Goal: Task Accomplishment & Management: Use online tool/utility

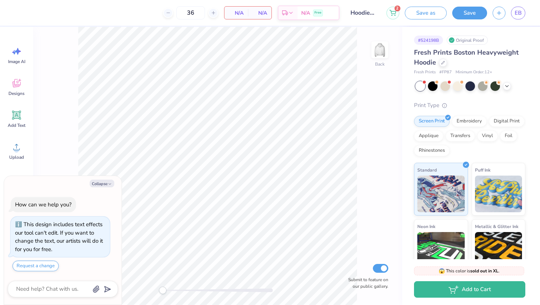
scroll to position [32, 0]
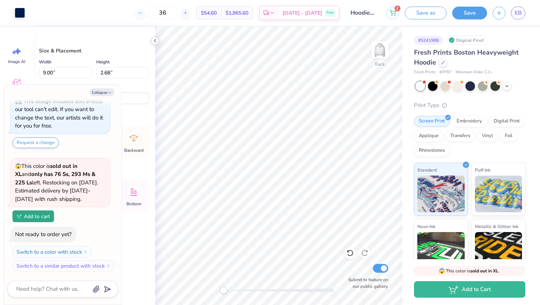
click at [156, 44] on div at bounding box center [155, 41] width 8 height 8
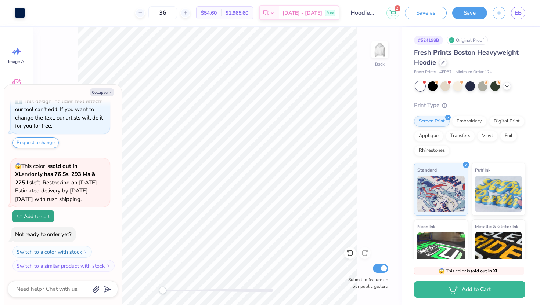
scroll to position [77, 0]
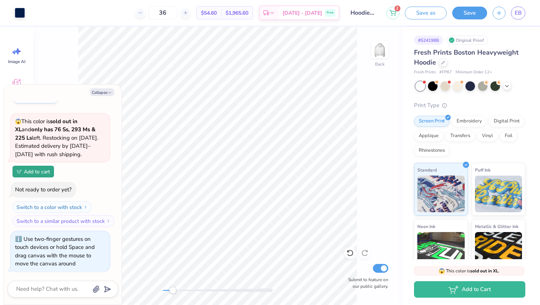
drag, startPoint x: 159, startPoint y: 291, endPoint x: 173, endPoint y: 290, distance: 13.2
click at [173, 290] on div "Accessibility label" at bounding box center [172, 290] width 7 height 7
type textarea "x"
type input "5.77"
type textarea "x"
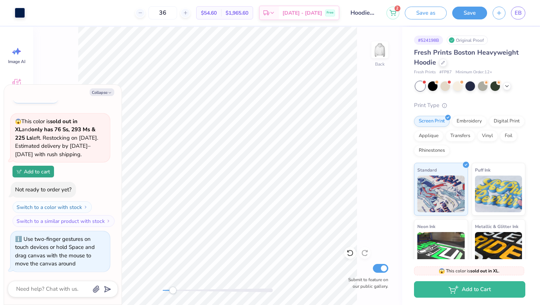
type input "3.00"
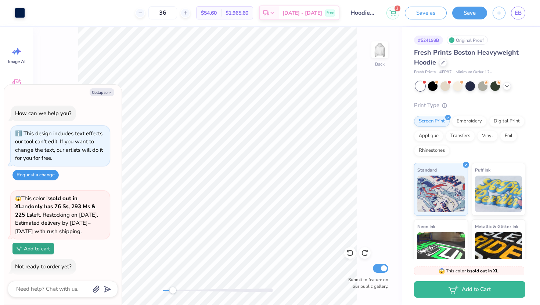
click at [48, 176] on button "Request a change" at bounding box center [35, 175] width 46 height 11
type textarea "x"
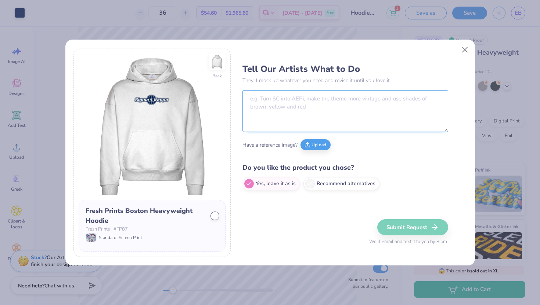
click at [280, 106] on textarea at bounding box center [345, 111] width 206 height 42
type textarea "It says Sigma Kappa. It needs to say Kappa Sigma."
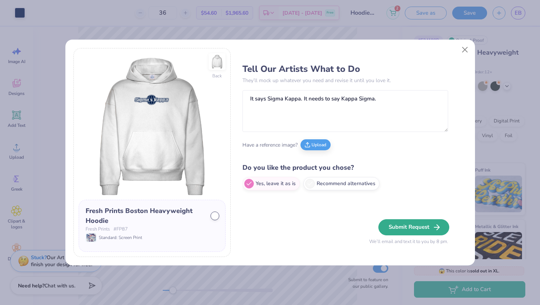
click at [422, 228] on button "Submit Request" at bounding box center [413, 228] width 71 height 16
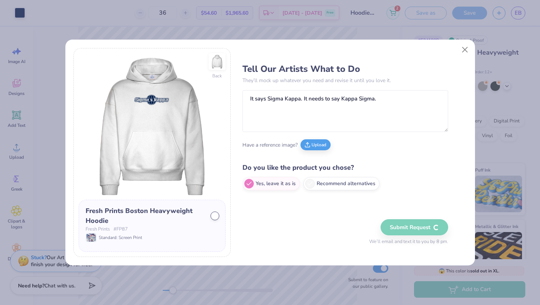
click at [216, 213] on div at bounding box center [214, 216] width 7 height 7
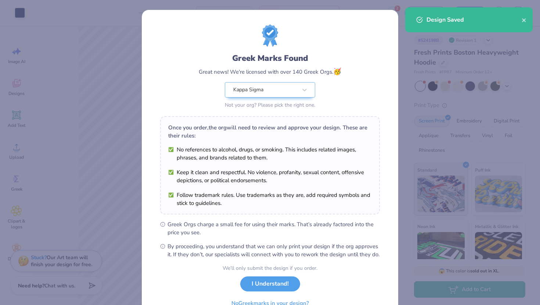
click at [260, 281] on div "We’ll only submit the design if you order. I Understand! No Greek marks in your…" at bounding box center [269, 288] width 95 height 46
click at [260, 289] on button "I Understand!" at bounding box center [270, 282] width 60 height 15
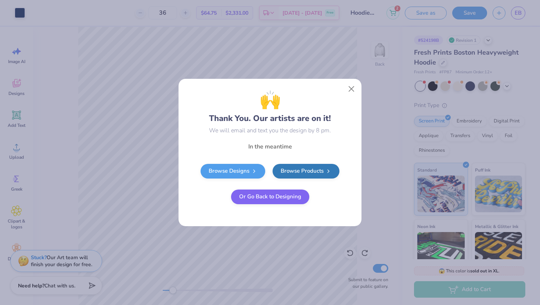
click at [271, 197] on button "Or Go Back to Designing" at bounding box center [270, 197] width 78 height 15
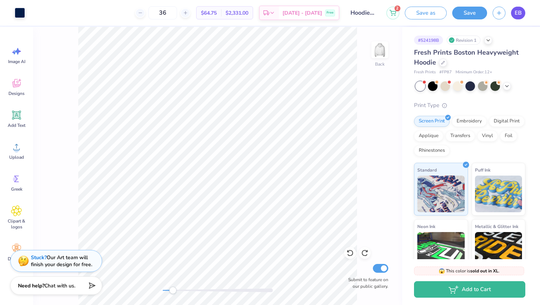
click at [512, 14] on link "EB" at bounding box center [518, 13] width 14 height 13
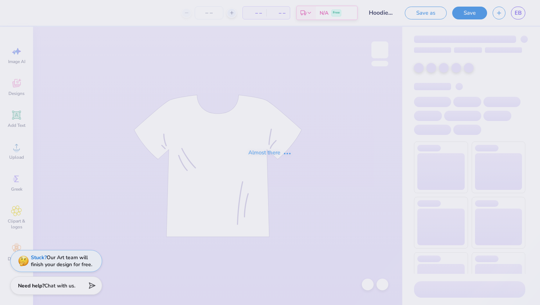
type input "36"
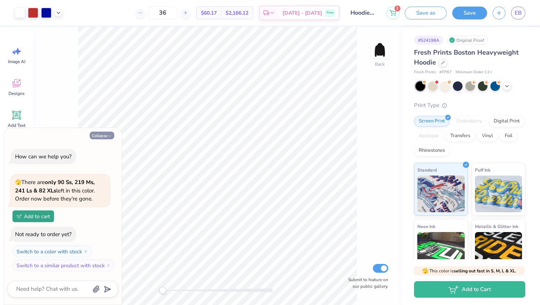
click at [97, 138] on button "Collapse" at bounding box center [102, 136] width 25 height 8
type textarea "x"
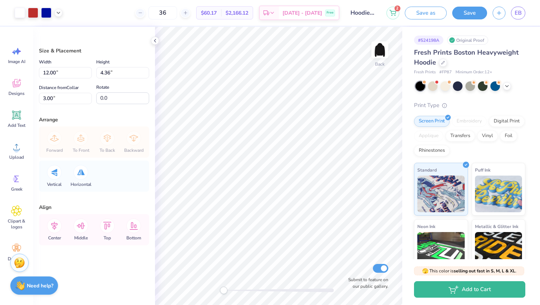
type input "7.98"
type input "2.90"
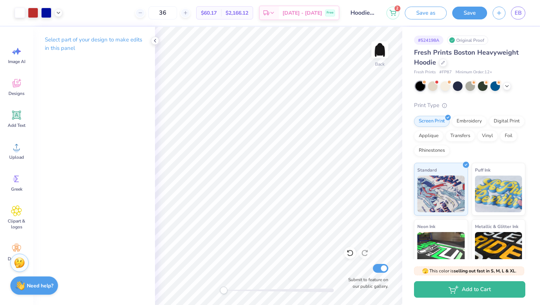
click at [148, 39] on div "Select part of your design to make edits in this panel" at bounding box center [94, 47] width 122 height 40
click at [154, 41] on icon at bounding box center [155, 41] width 6 height 6
click at [157, 37] on div at bounding box center [155, 41] width 8 height 8
click at [153, 38] on icon at bounding box center [155, 41] width 6 height 6
click at [155, 38] on icon at bounding box center [155, 41] width 6 height 6
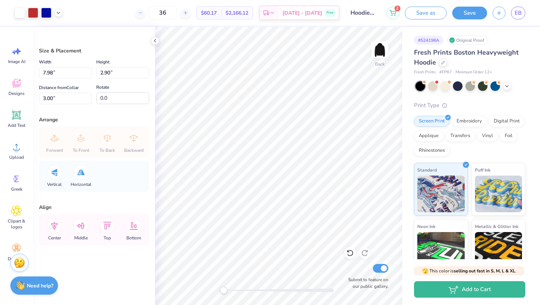
type input "4.92"
type input "1.79"
type input "5.79"
type input "2.10"
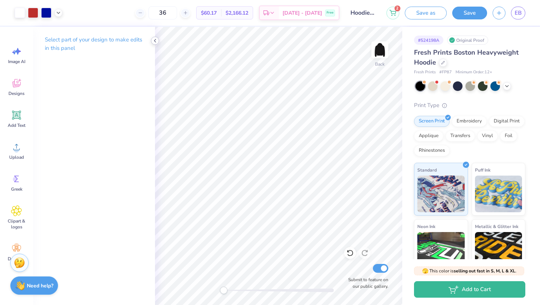
click at [156, 41] on icon at bounding box center [155, 41] width 6 height 6
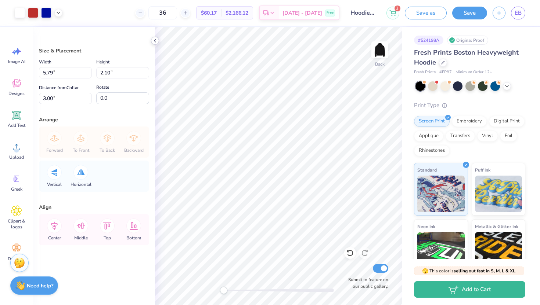
type input "10.32"
type input "3.75"
type input "4.96"
type input "1.80"
type input "2.69"
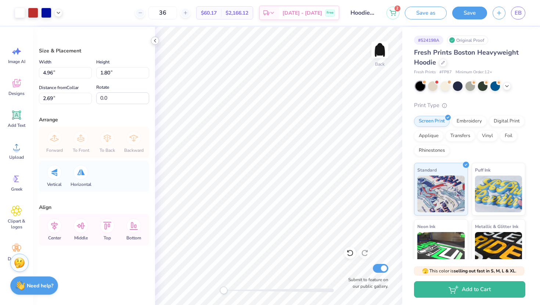
type input "5.60"
type input "2.03"
type input "3.00"
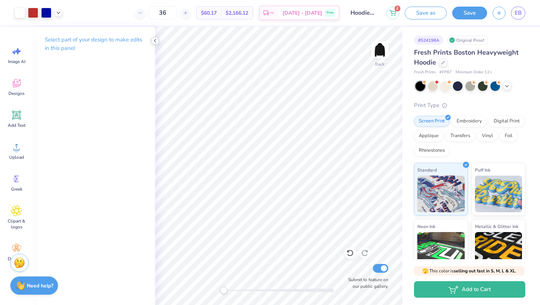
click at [155, 39] on icon at bounding box center [155, 41] width 6 height 6
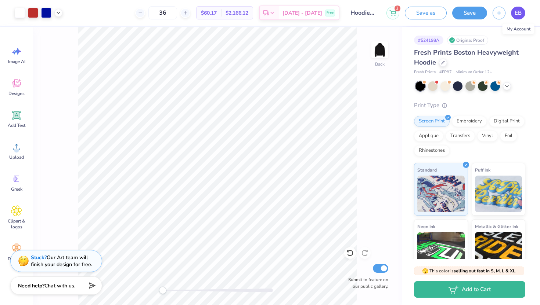
click at [520, 15] on span "EB" at bounding box center [517, 13] width 7 height 8
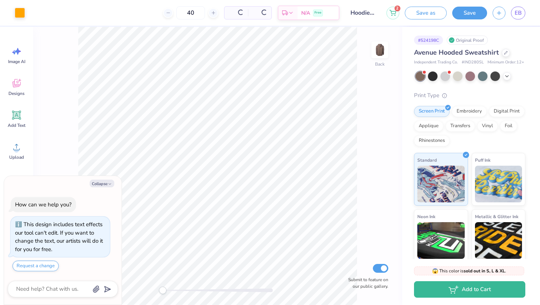
scroll to position [24, 0]
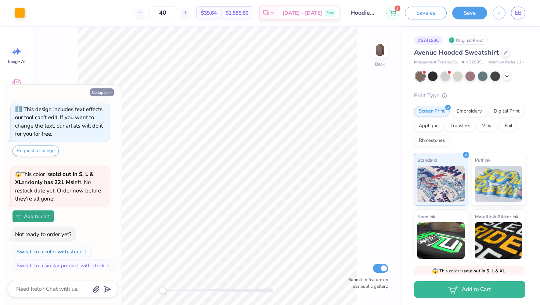
click at [101, 92] on button "Collapse" at bounding box center [102, 92] width 25 height 8
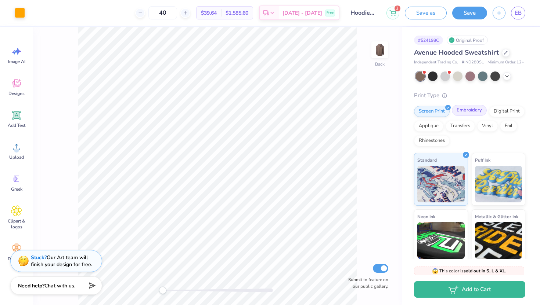
click at [473, 109] on div "Embroidery" at bounding box center [469, 110] width 35 height 11
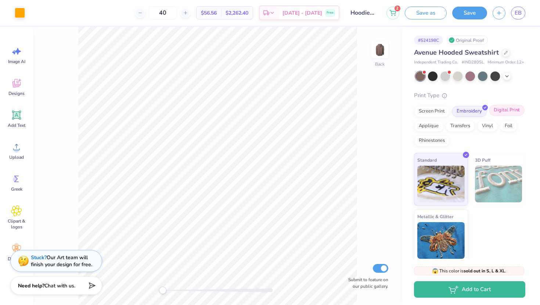
click at [500, 112] on div "Digital Print" at bounding box center [507, 110] width 36 height 11
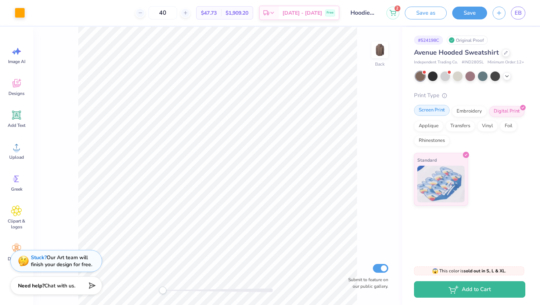
click at [438, 107] on div "Screen Print" at bounding box center [432, 110] width 36 height 11
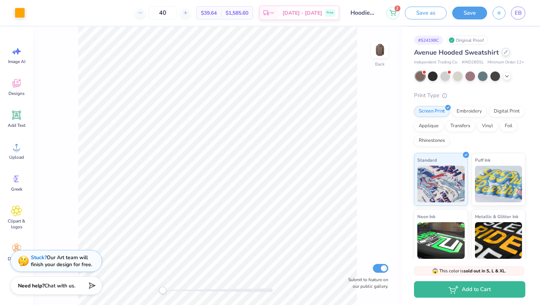
click at [505, 50] on div at bounding box center [506, 52] width 8 height 8
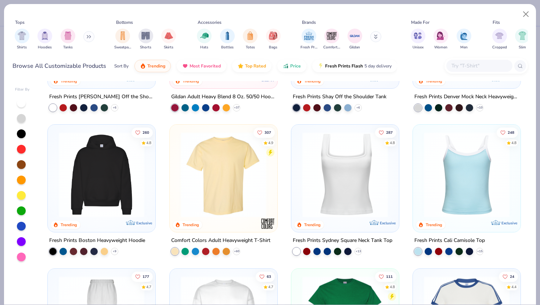
scroll to position [141, 0]
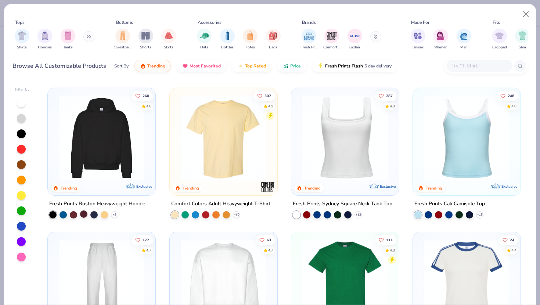
click at [84, 217] on div at bounding box center [83, 214] width 7 height 7
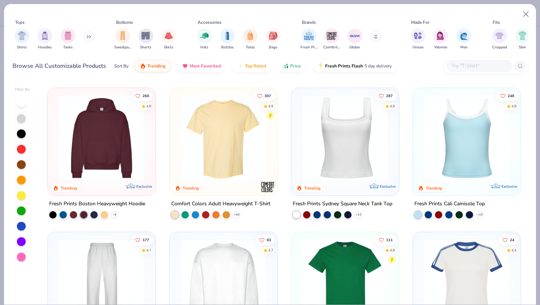
click at [84, 175] on img at bounding box center [101, 138] width 93 height 86
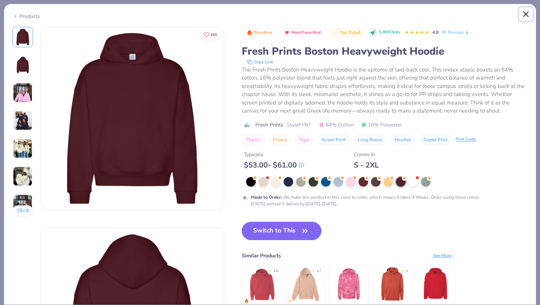
click at [526, 19] on button "Close" at bounding box center [526, 14] width 14 height 14
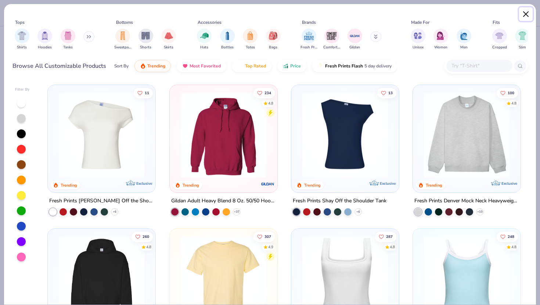
click at [527, 16] on button "Close" at bounding box center [526, 14] width 14 height 14
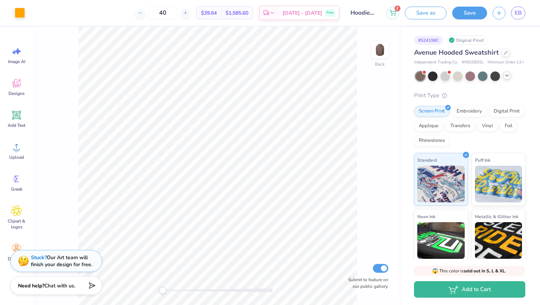
click at [510, 77] on div at bounding box center [507, 76] width 8 height 8
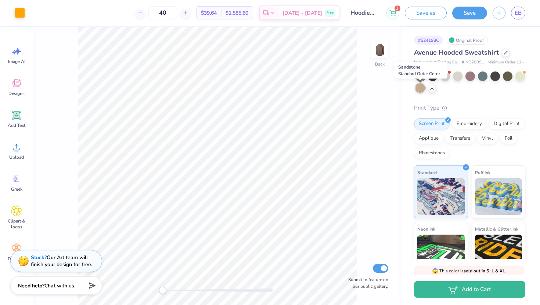
click at [417, 91] on div at bounding box center [420, 88] width 10 height 10
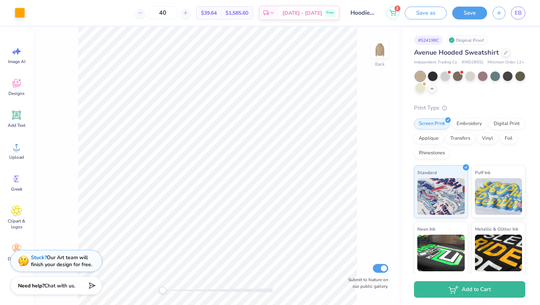
click at [420, 75] on div at bounding box center [420, 77] width 10 height 10
click at [454, 77] on div at bounding box center [458, 76] width 10 height 10
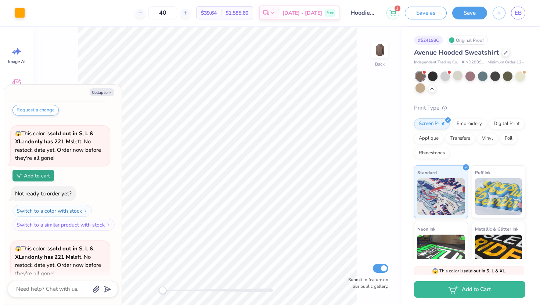
scroll to position [140, 0]
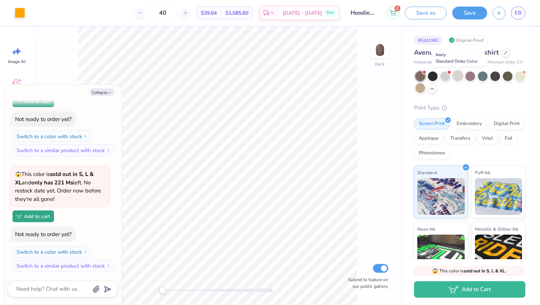
click at [455, 76] on div at bounding box center [458, 76] width 10 height 10
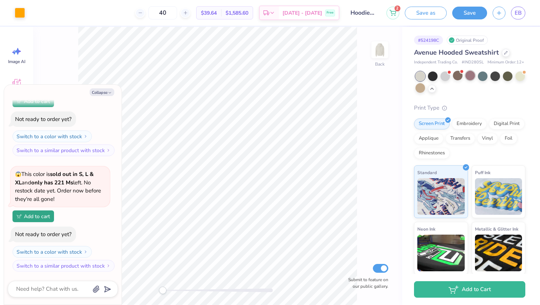
click at [473, 78] on div at bounding box center [470, 76] width 10 height 10
click at [468, 78] on div at bounding box center [470, 76] width 10 height 10
click at [491, 79] on div at bounding box center [495, 76] width 10 height 10
click at [503, 79] on div at bounding box center [508, 76] width 10 height 10
click at [422, 88] on div at bounding box center [420, 88] width 10 height 10
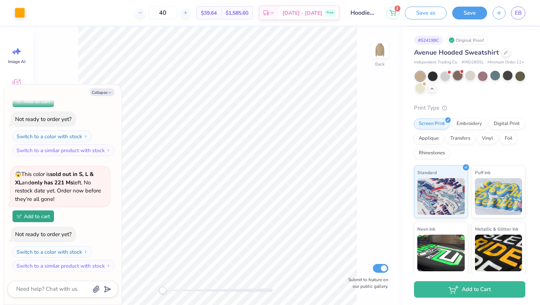
click at [459, 77] on div at bounding box center [458, 76] width 10 height 10
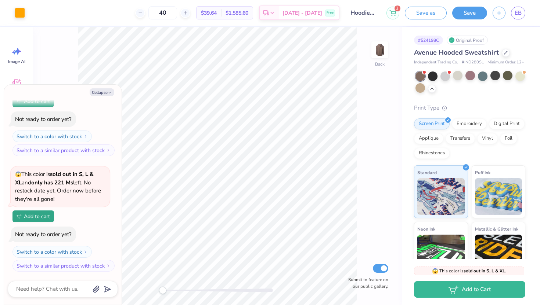
scroll to position [255, 0]
click at [109, 93] on polyline "button" at bounding box center [110, 93] width 2 height 1
type textarea "x"
